Goal: Information Seeking & Learning: Learn about a topic

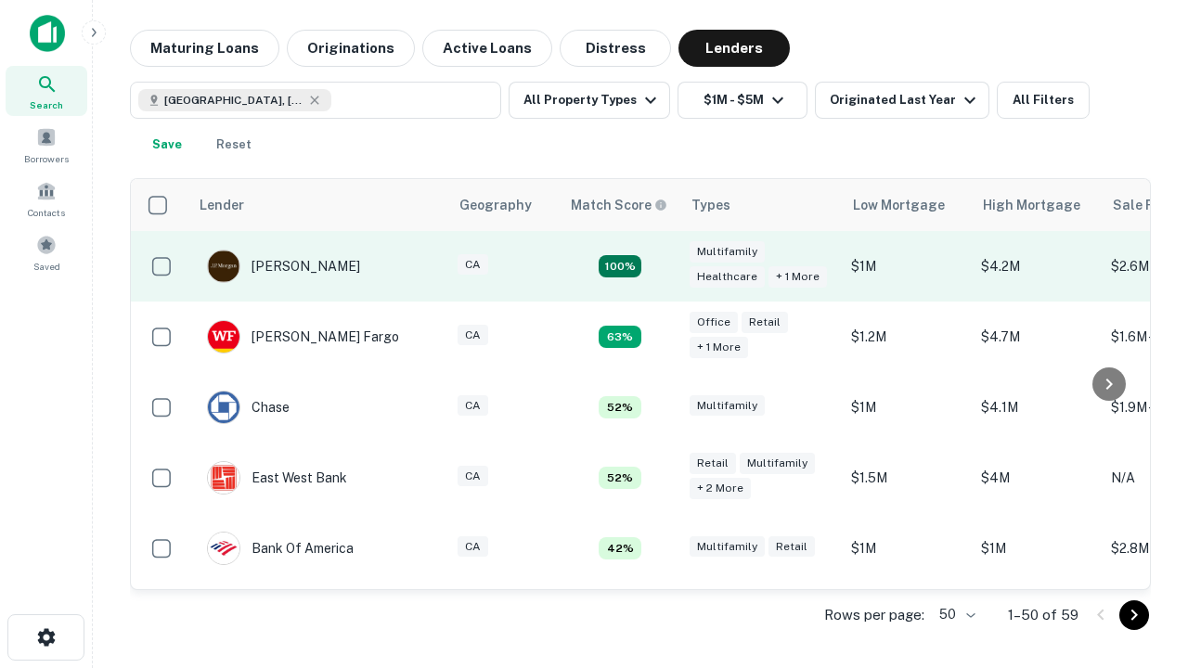
click at [659, 266] on td "100%" at bounding box center [620, 266] width 121 height 71
